Goal: Register for event/course

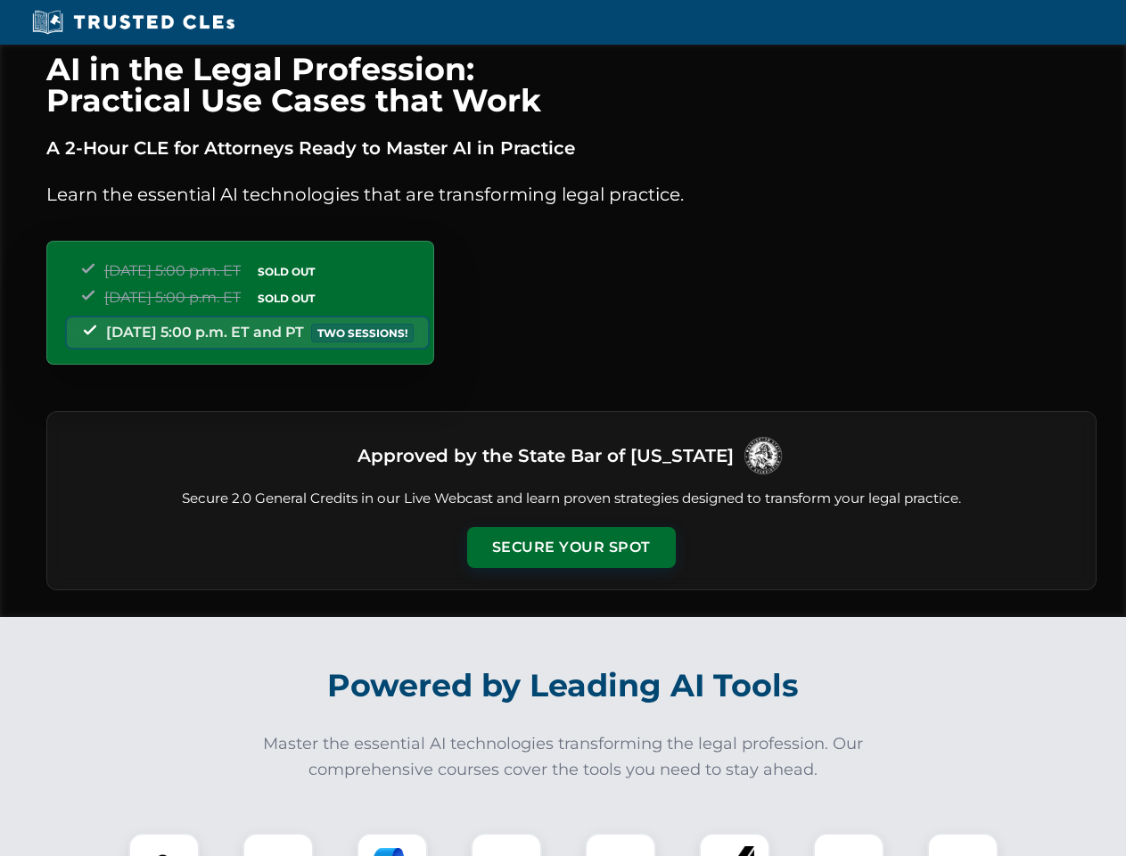
click at [571, 547] on button "Secure Your Spot" at bounding box center [571, 547] width 209 height 41
